Goal: Information Seeking & Learning: Learn about a topic

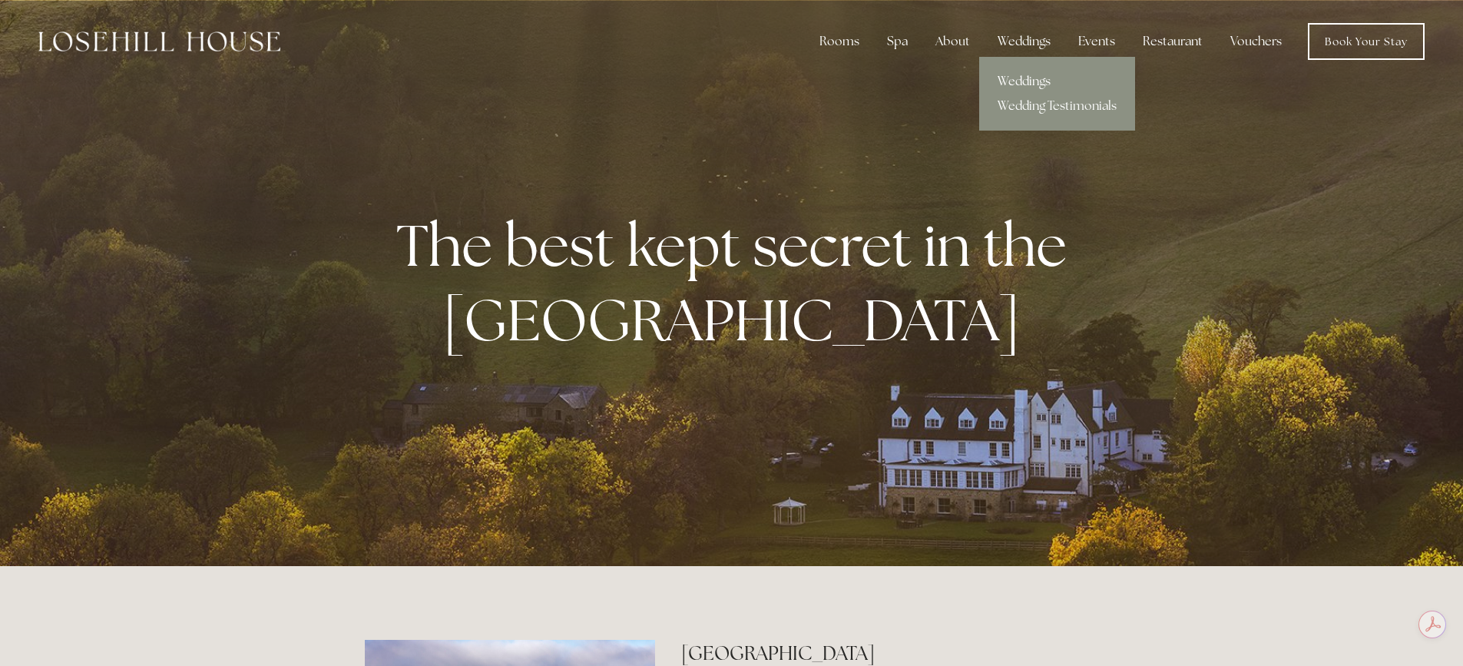
click at [1015, 78] on link "Weddings" at bounding box center [1057, 81] width 156 height 25
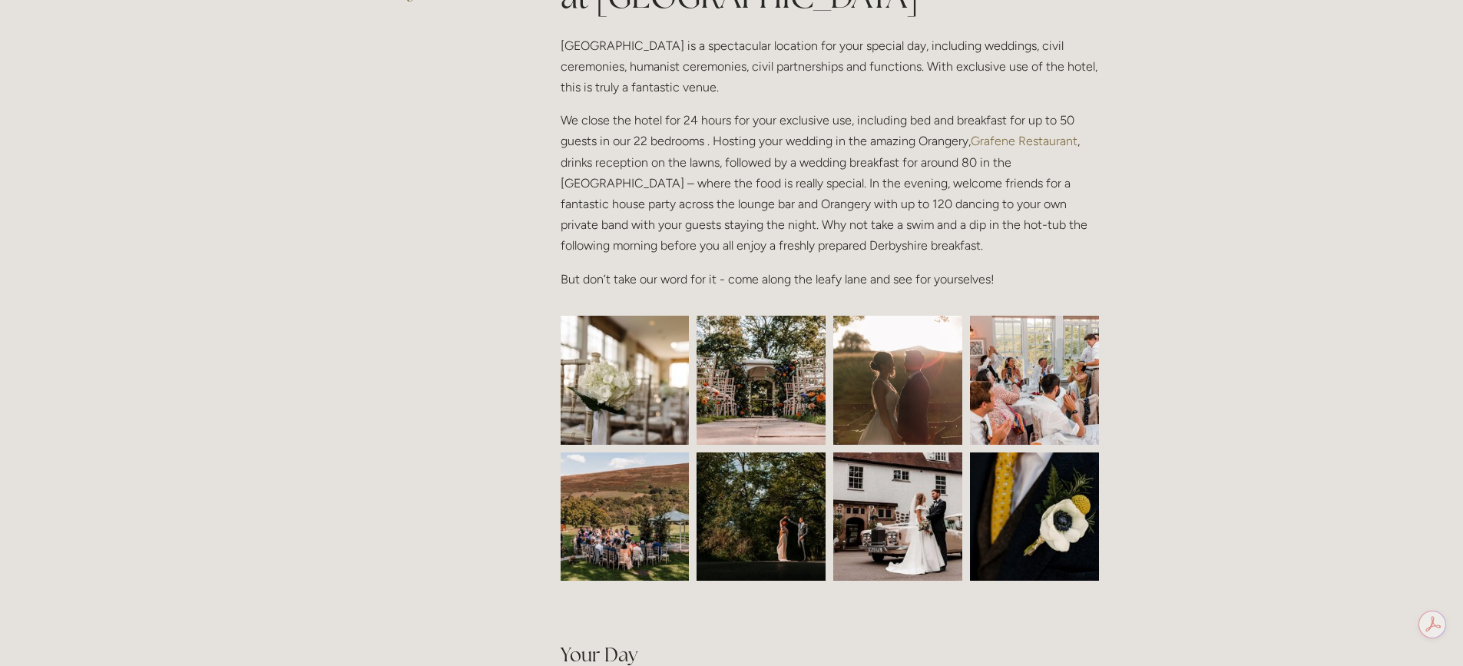
scroll to position [614, 0]
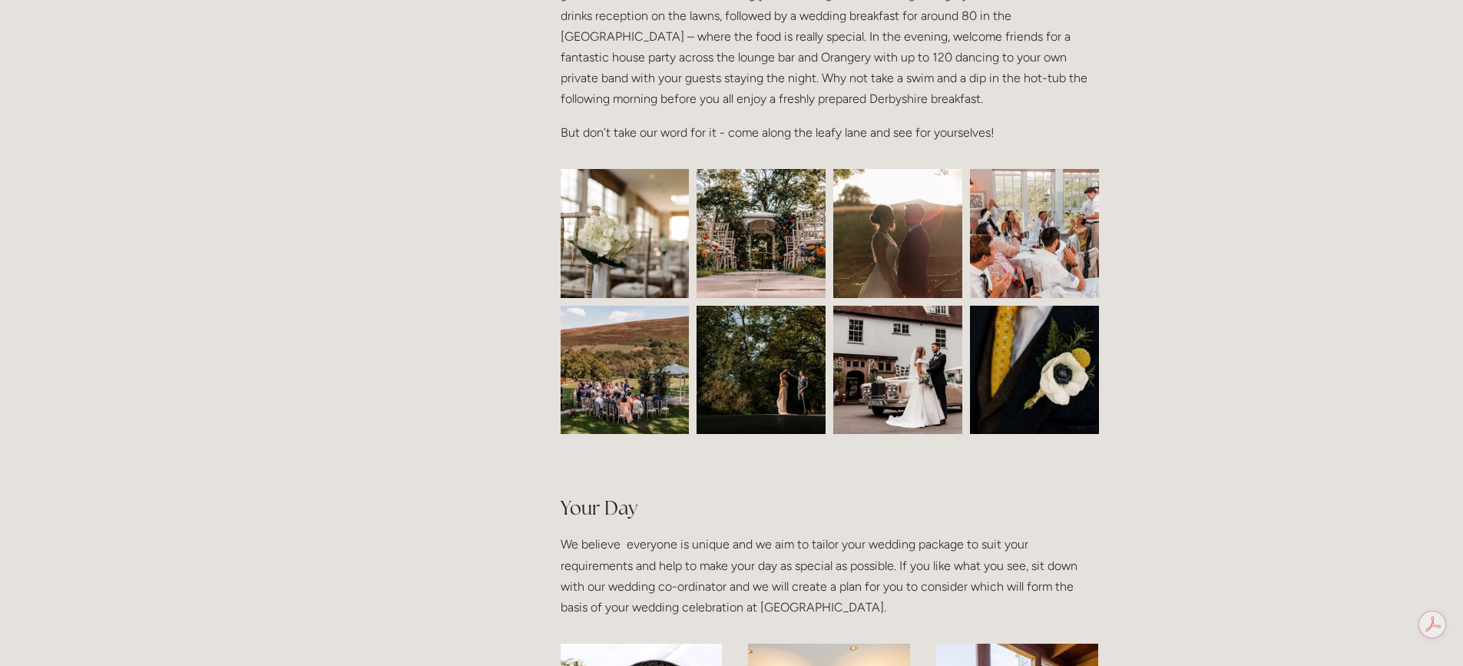
click at [756, 247] on img at bounding box center [761, 233] width 194 height 129
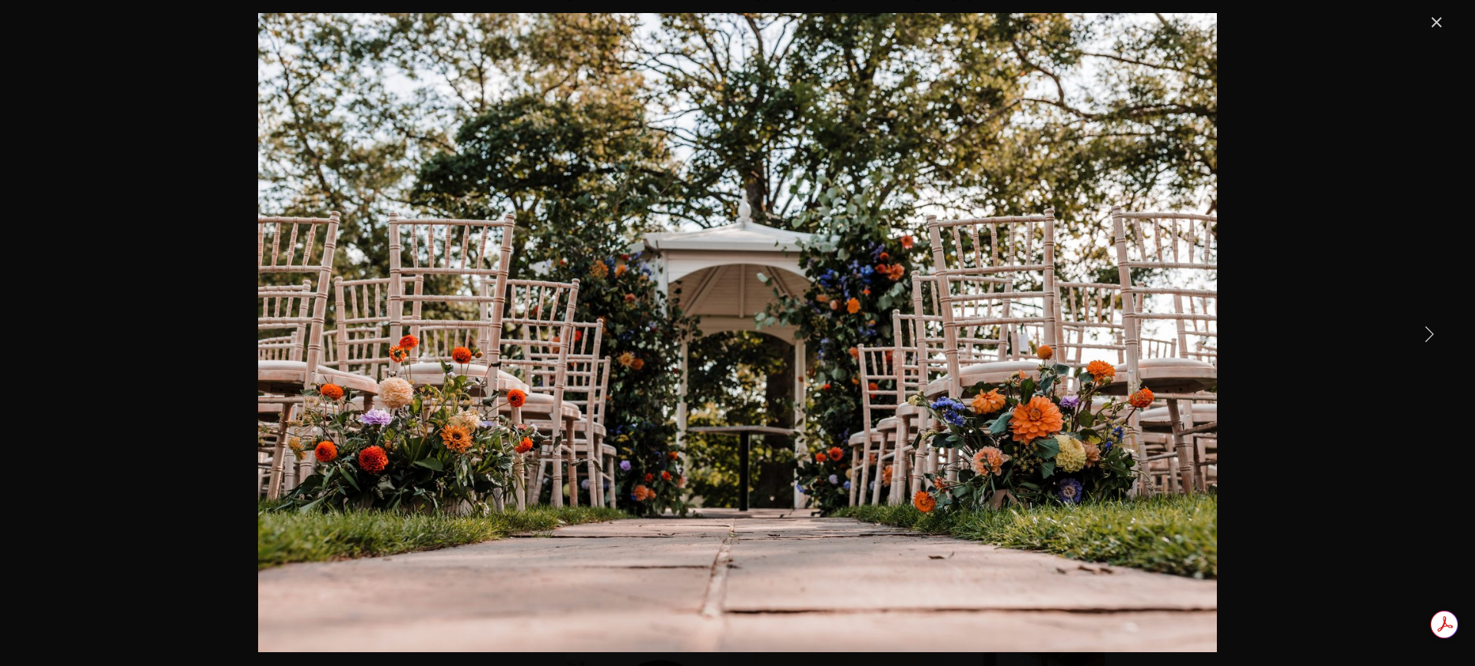
click at [1436, 340] on link "Next Item" at bounding box center [1429, 333] width 34 height 34
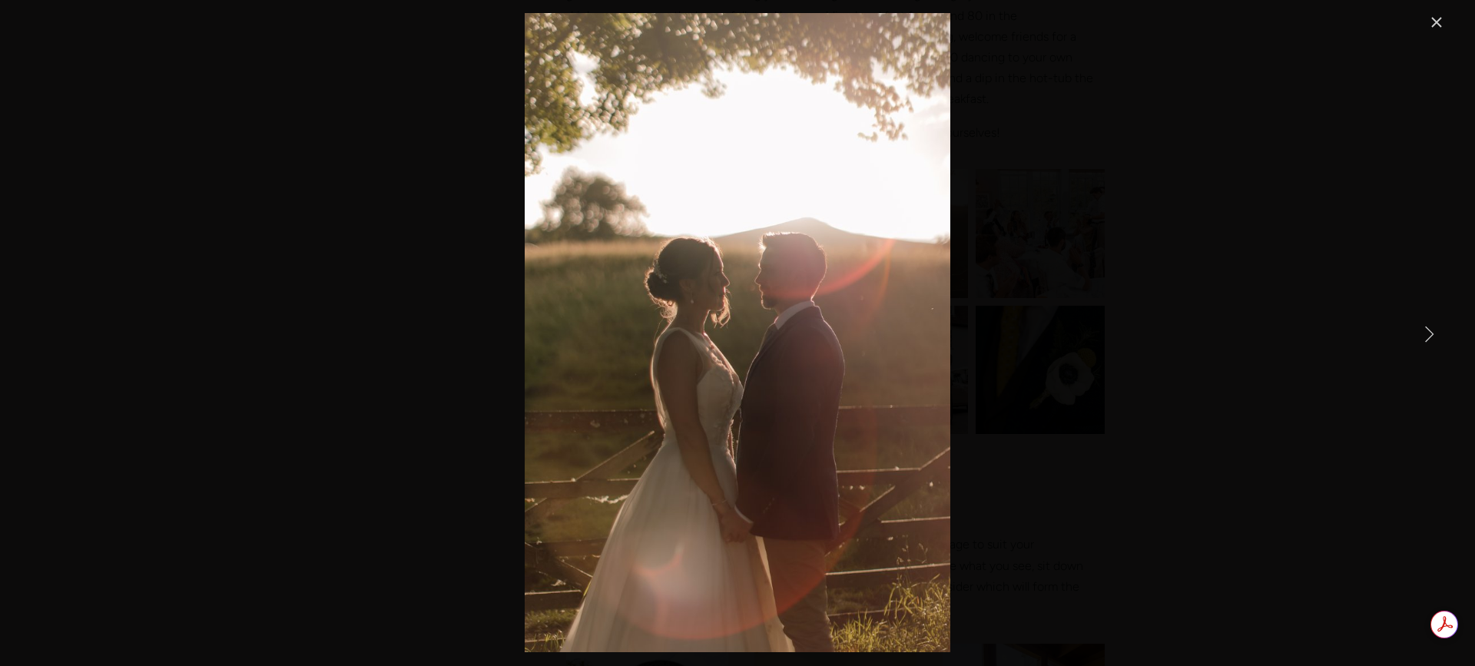
click at [1436, 340] on link "Next Item" at bounding box center [1429, 333] width 34 height 34
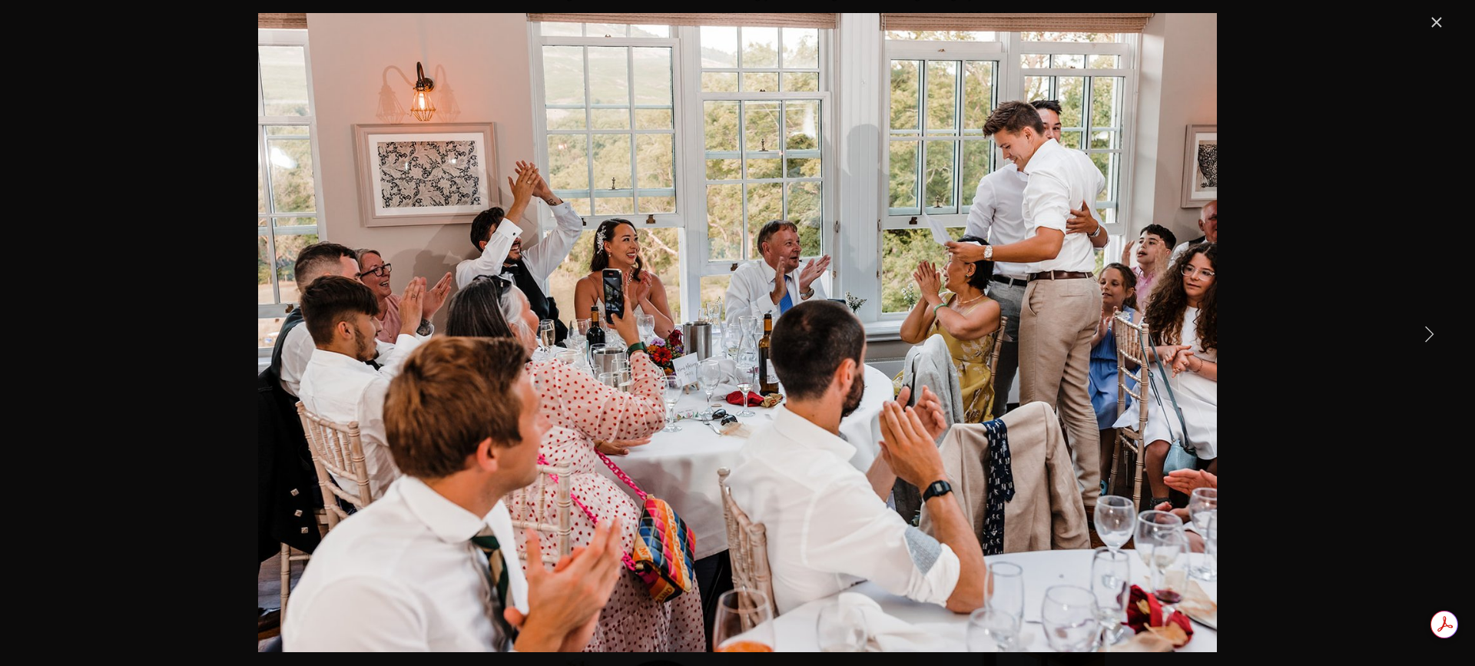
click at [1436, 340] on link "Next Item" at bounding box center [1429, 333] width 34 height 34
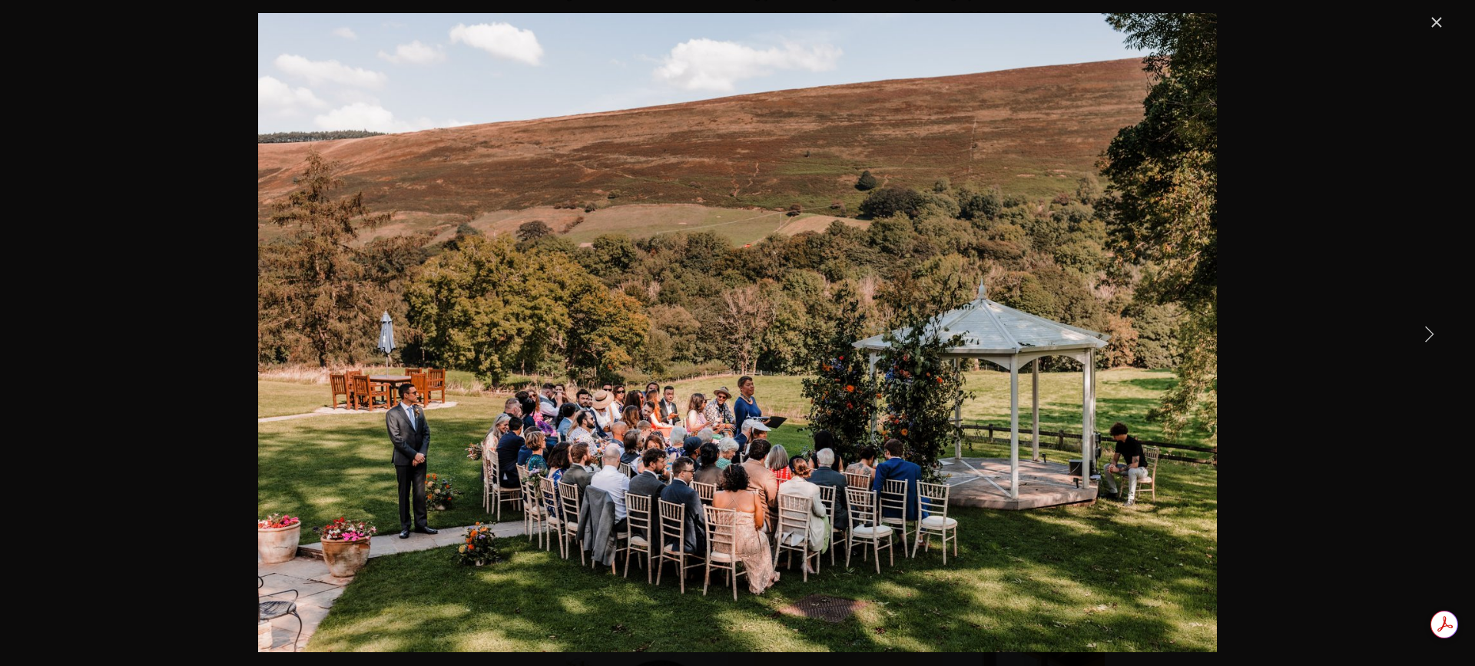
click at [1436, 340] on link "Next Item" at bounding box center [1429, 333] width 34 height 34
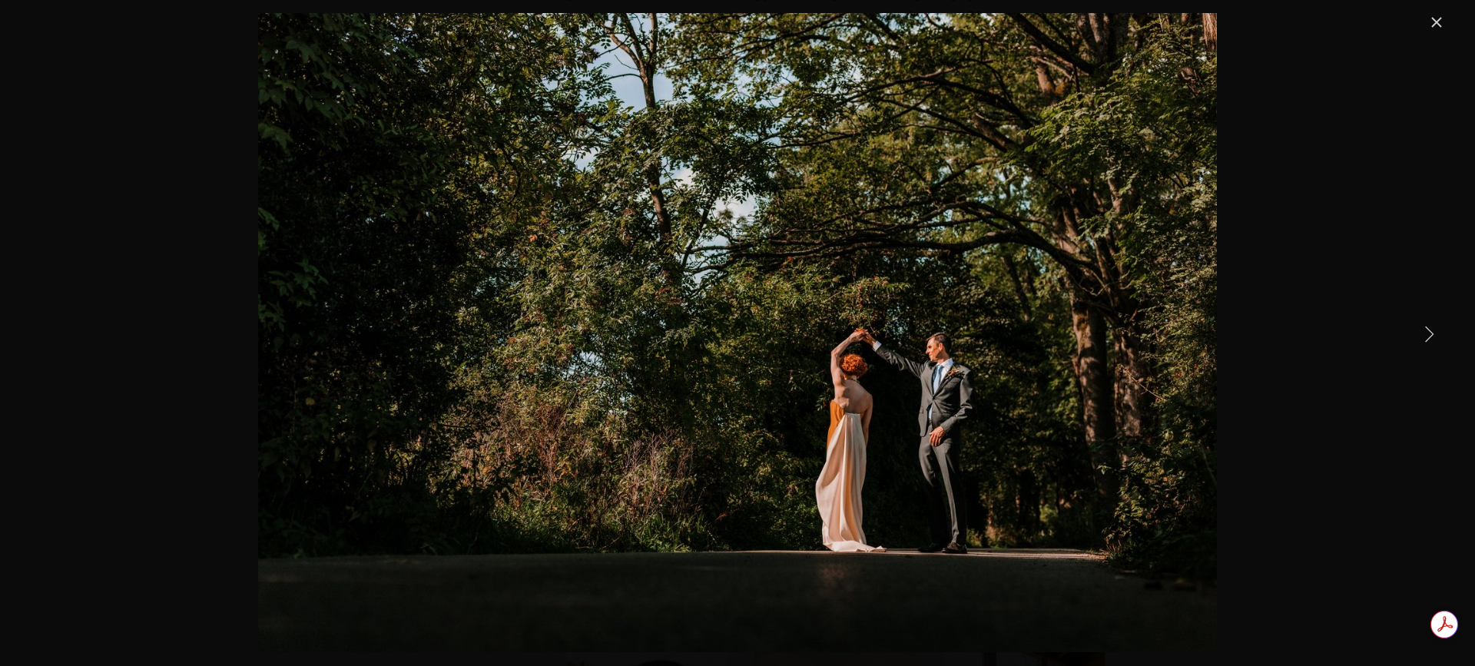
click at [1436, 340] on link "Next Item" at bounding box center [1429, 333] width 34 height 34
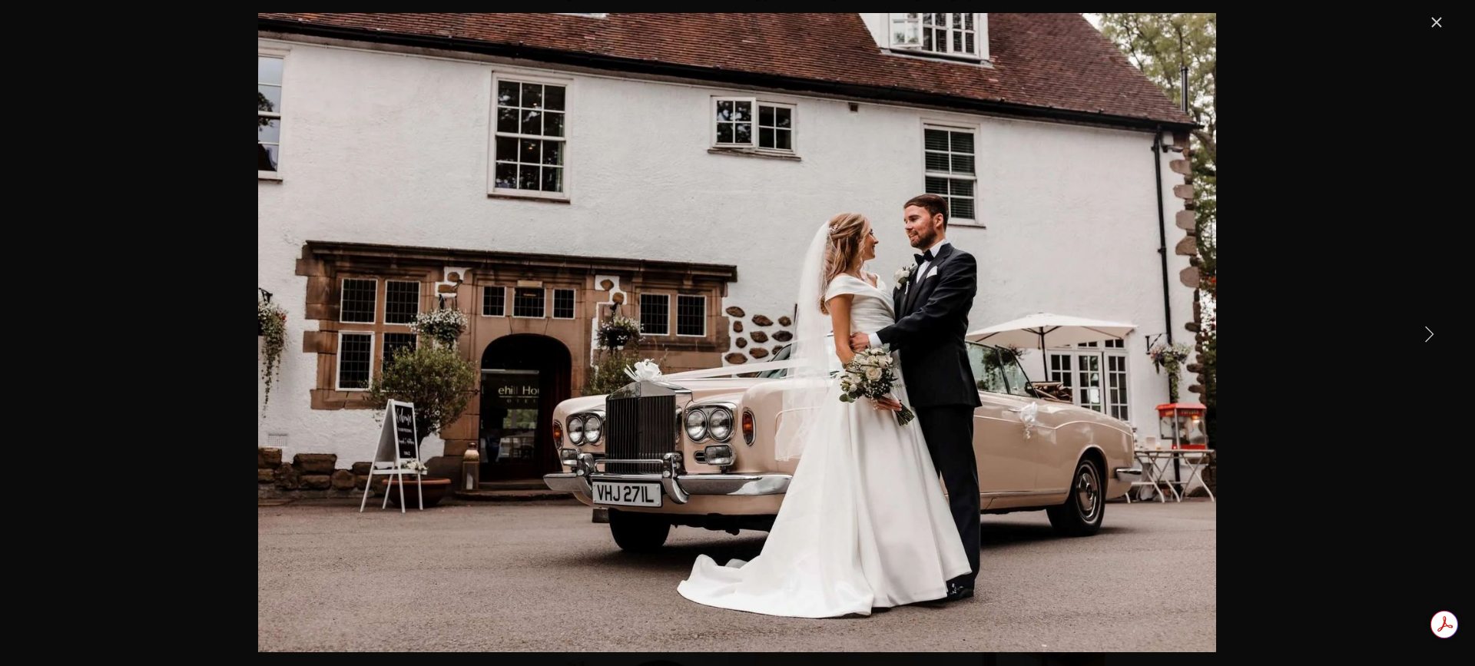
click at [1436, 340] on link "Next Item" at bounding box center [1429, 333] width 34 height 34
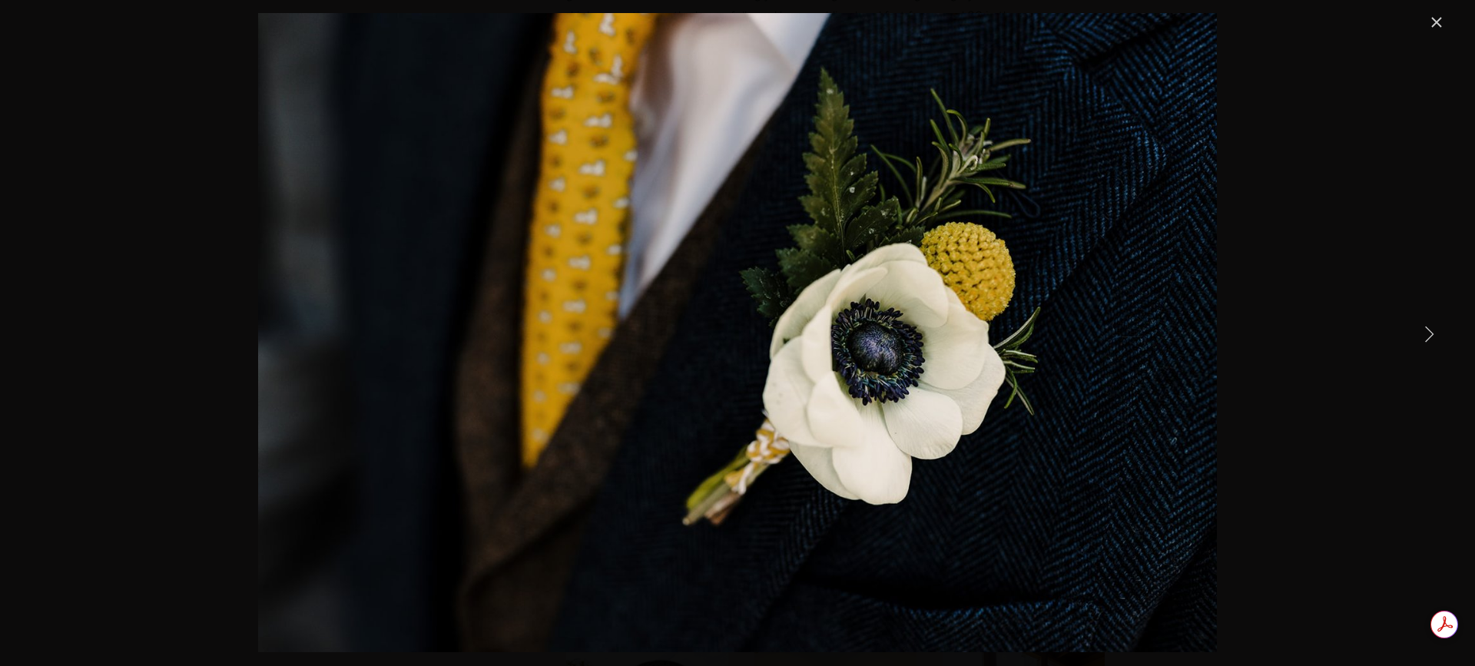
click at [1439, 24] on link "Close" at bounding box center [1436, 22] width 18 height 18
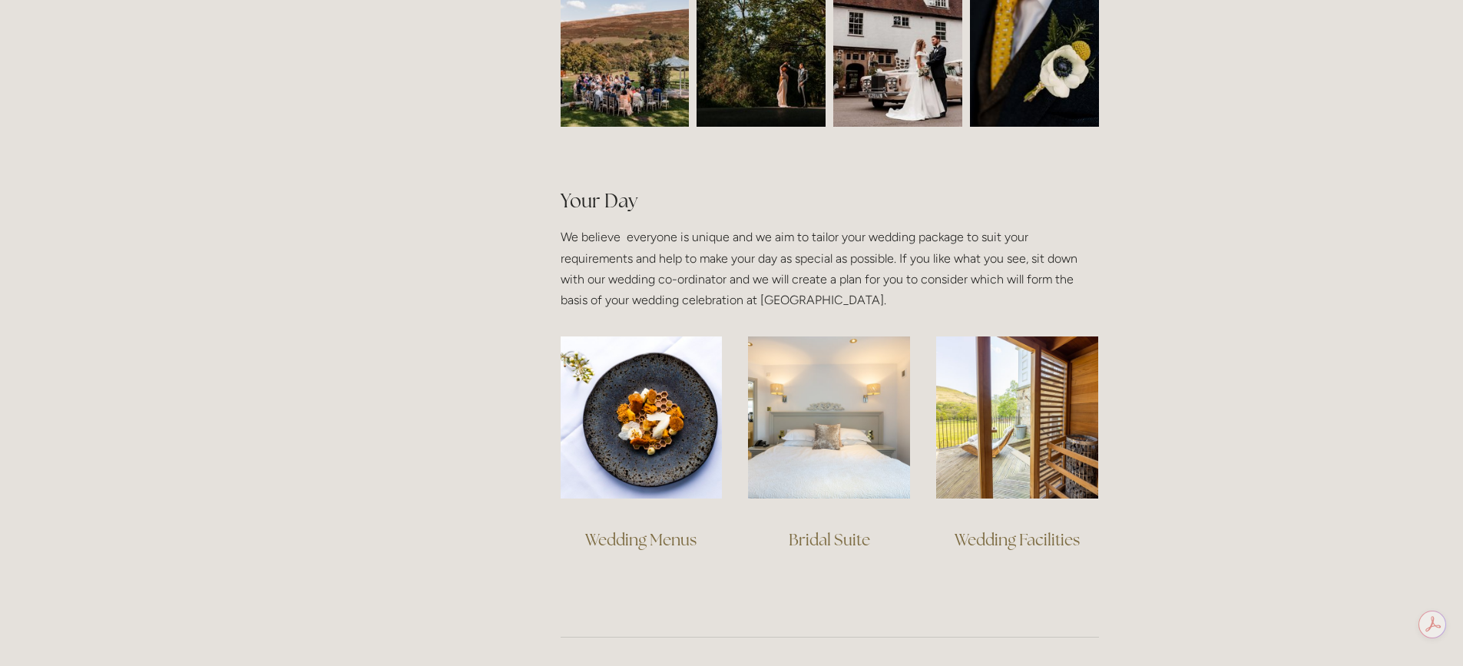
scroll to position [999, 0]
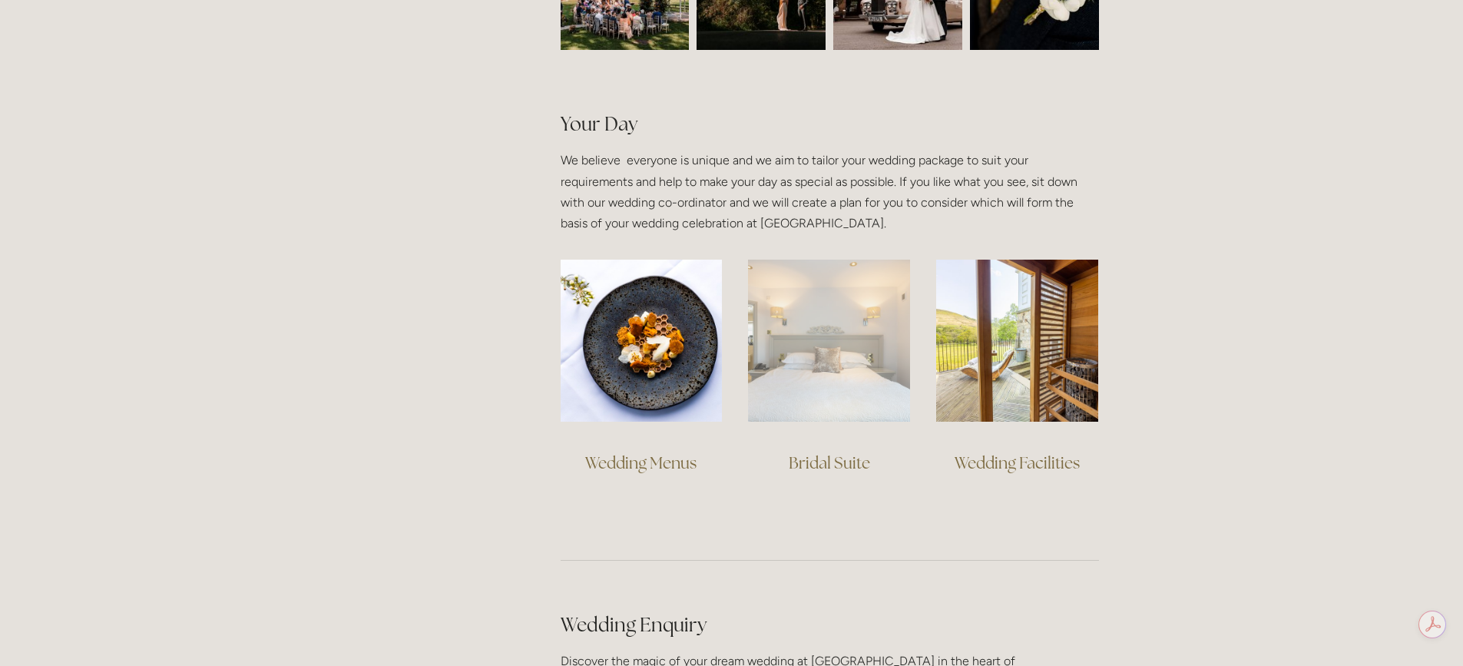
click at [803, 361] on img at bounding box center [829, 341] width 162 height 162
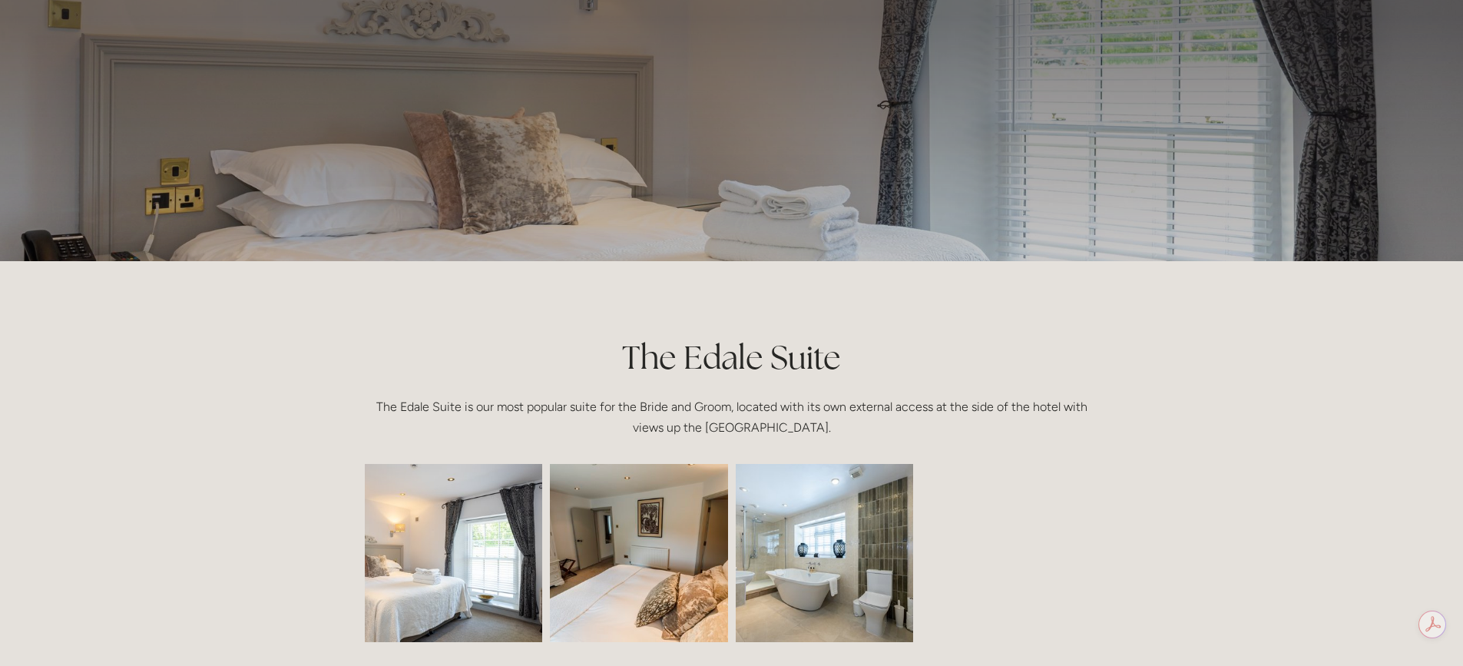
scroll to position [154, 0]
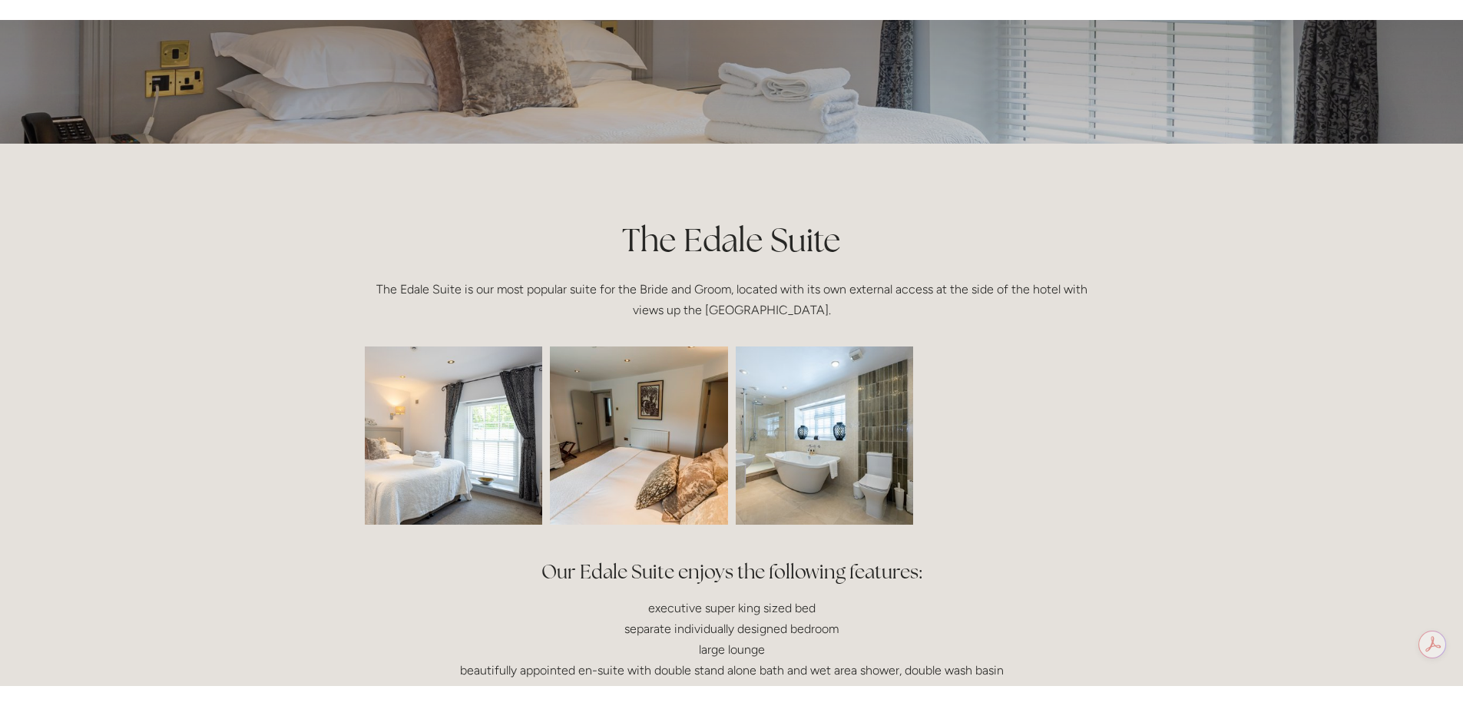
scroll to position [0, 0]
